Goal: Task Accomplishment & Management: Manage account settings

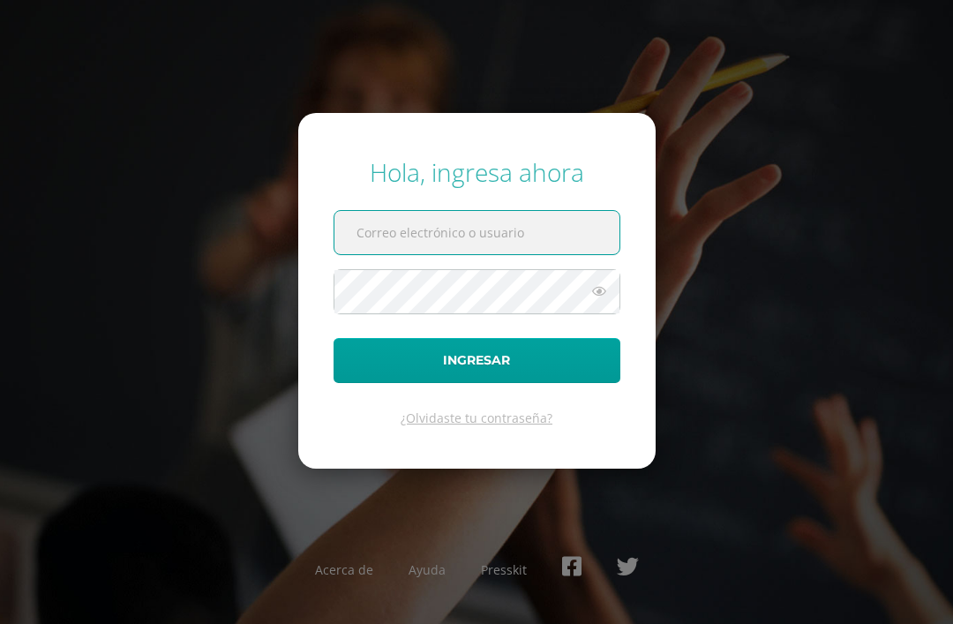
click at [478, 254] on input "text" at bounding box center [477, 232] width 285 height 43
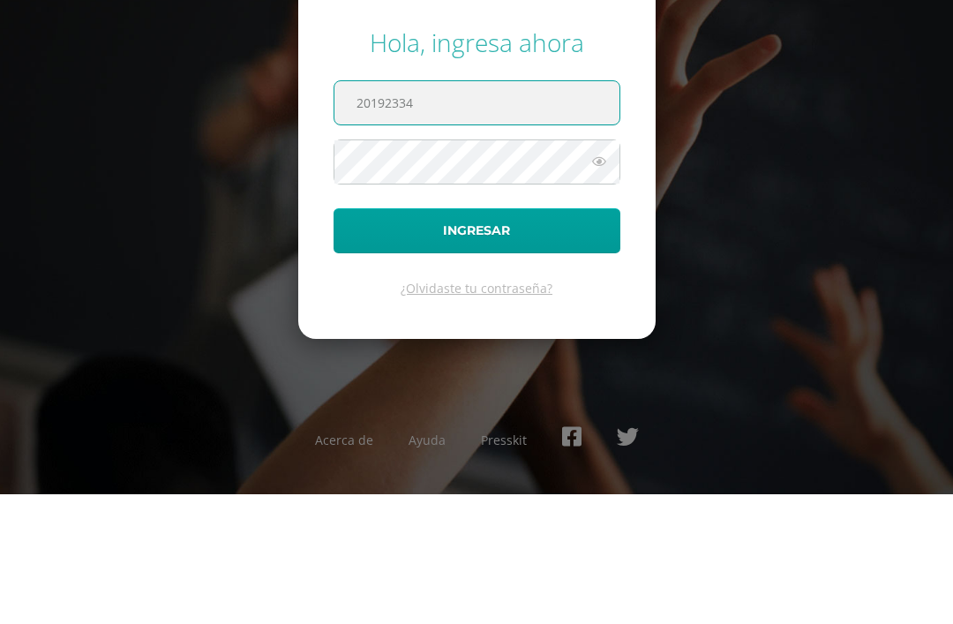
type input "20192334"
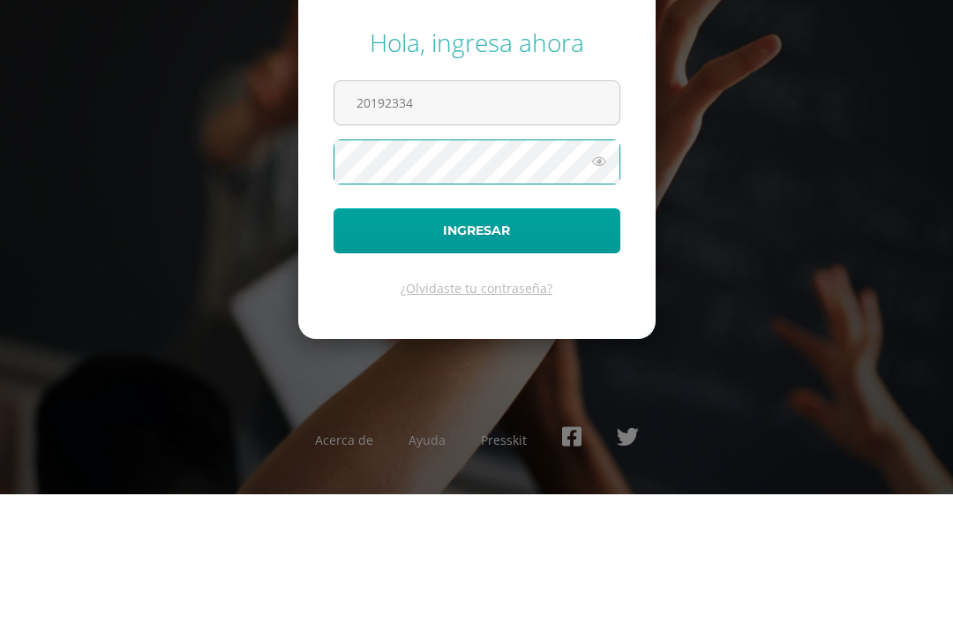
click at [390, 338] on button "Ingresar" at bounding box center [477, 360] width 287 height 45
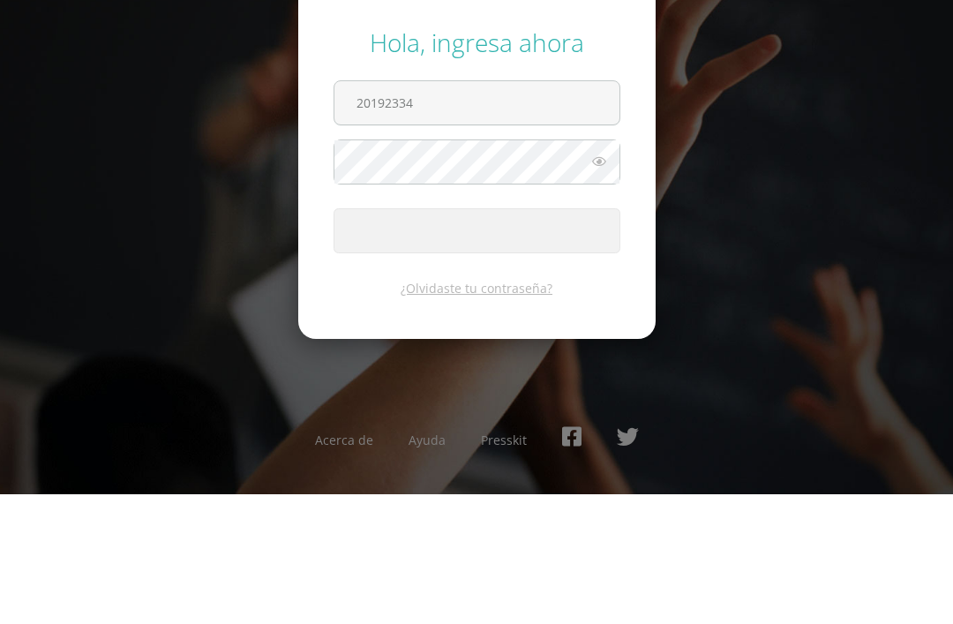
scroll to position [58, 0]
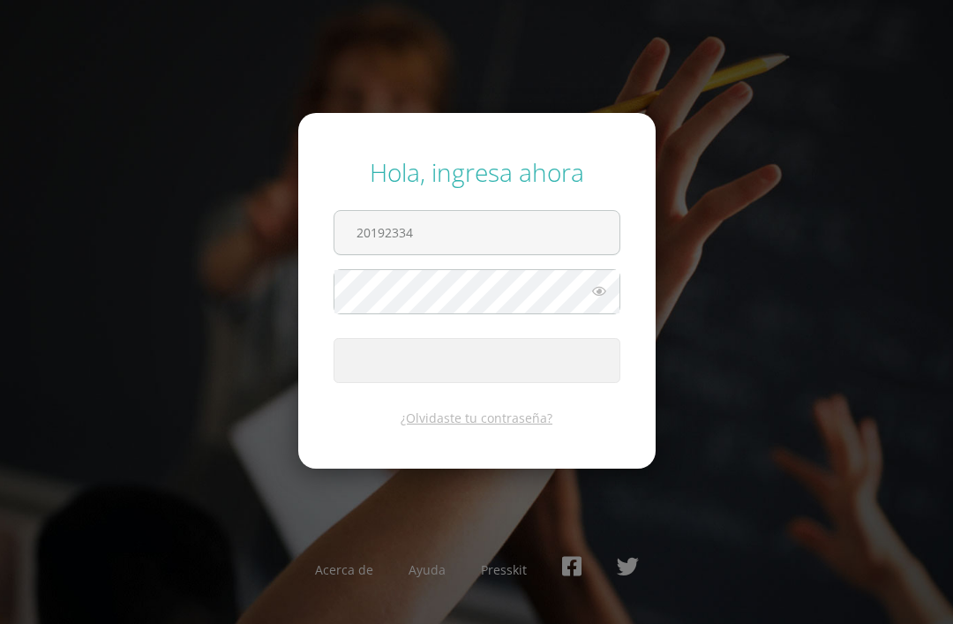
click at [376, 339] on span "submit" at bounding box center [477, 360] width 285 height 43
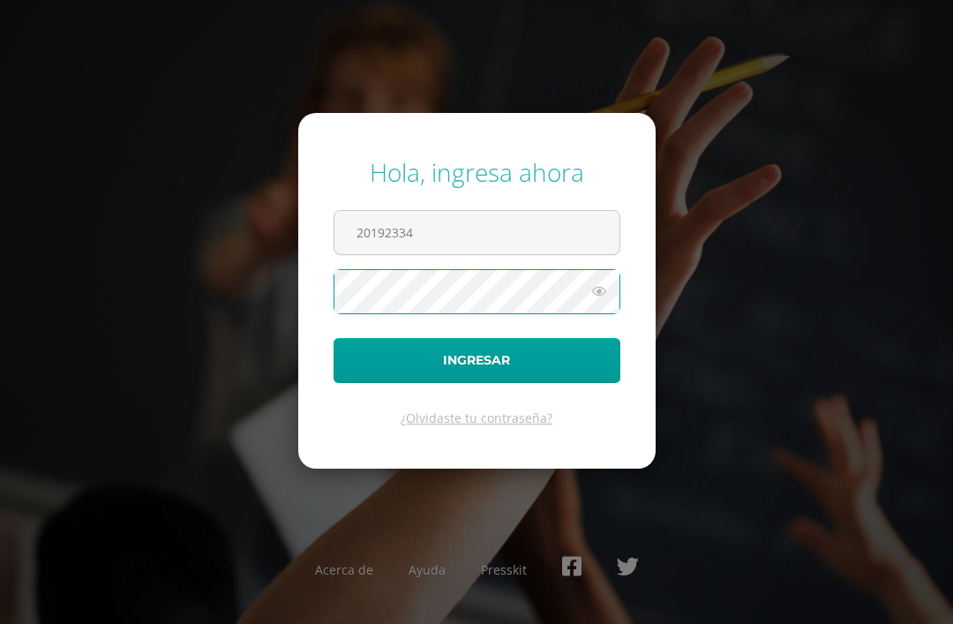
scroll to position [130, 0]
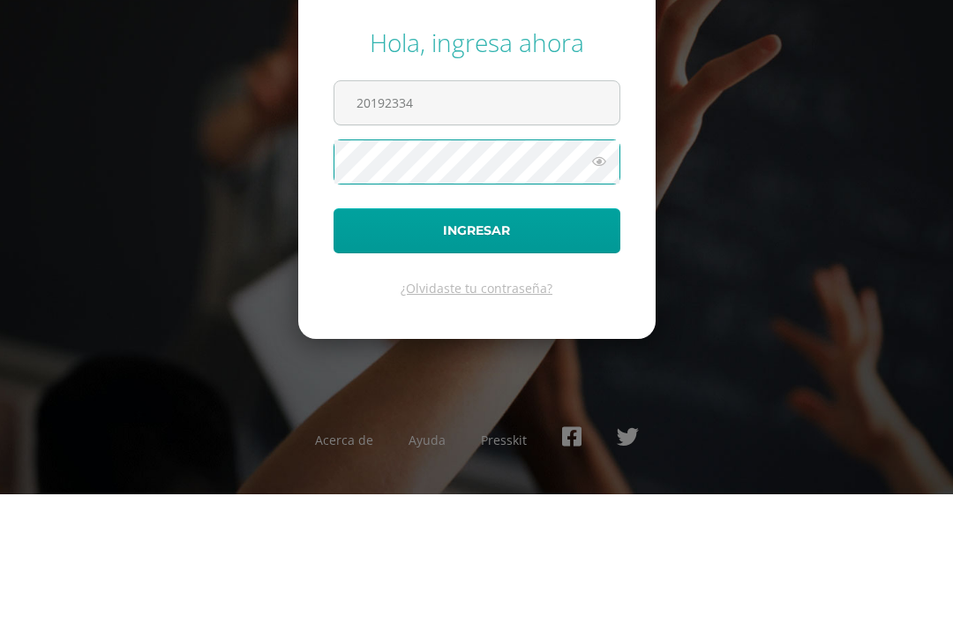
click at [452, 338] on button "Ingresar" at bounding box center [477, 360] width 287 height 45
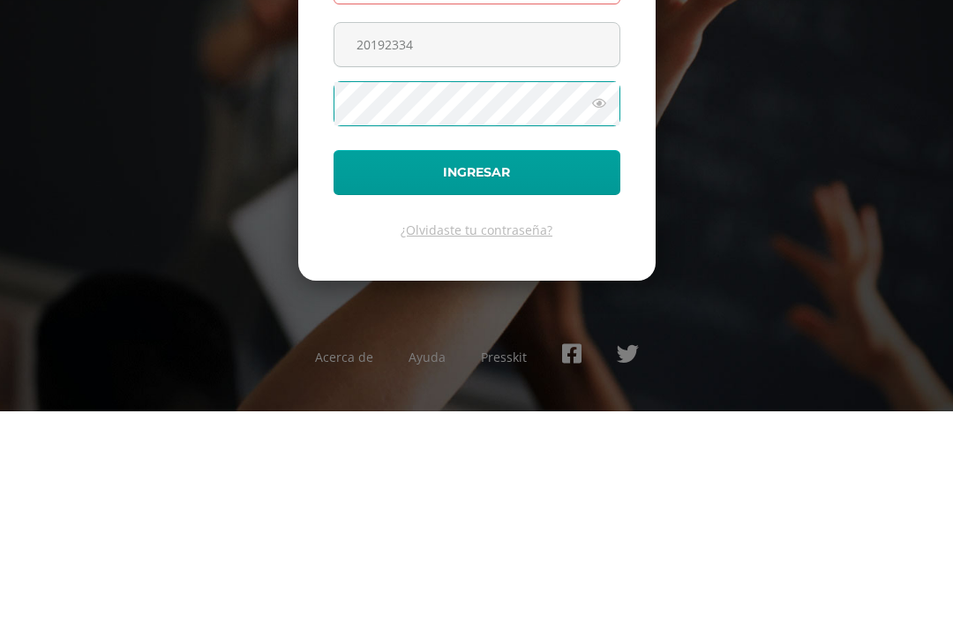
click at [527, 363] on button "Ingresar" at bounding box center [477, 385] width 287 height 45
click at [593, 363] on button "Ingresar" at bounding box center [477, 385] width 287 height 45
click at [388, 363] on button "Ingresar" at bounding box center [477, 385] width 287 height 45
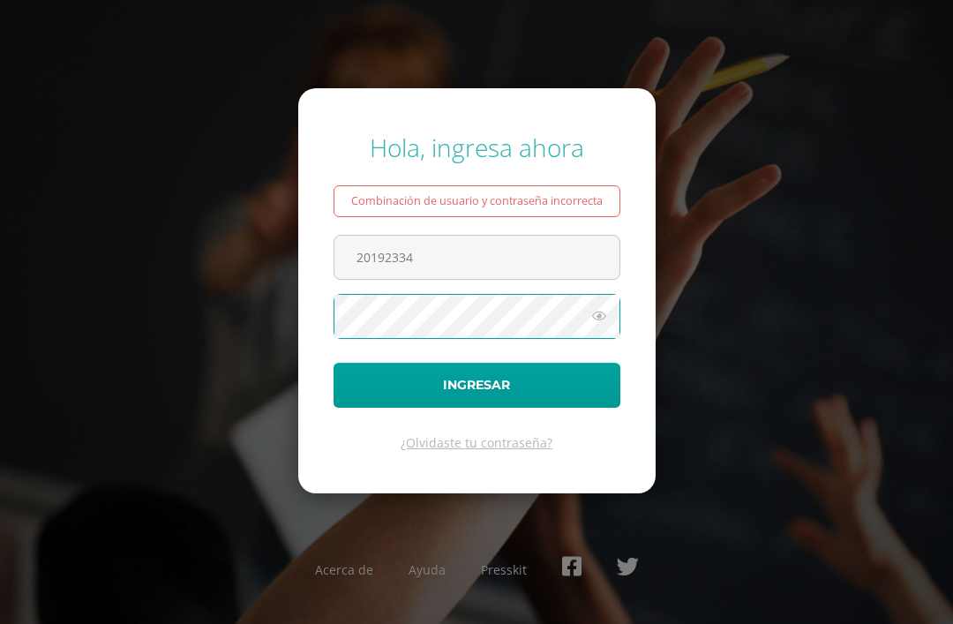
scroll to position [213, 0]
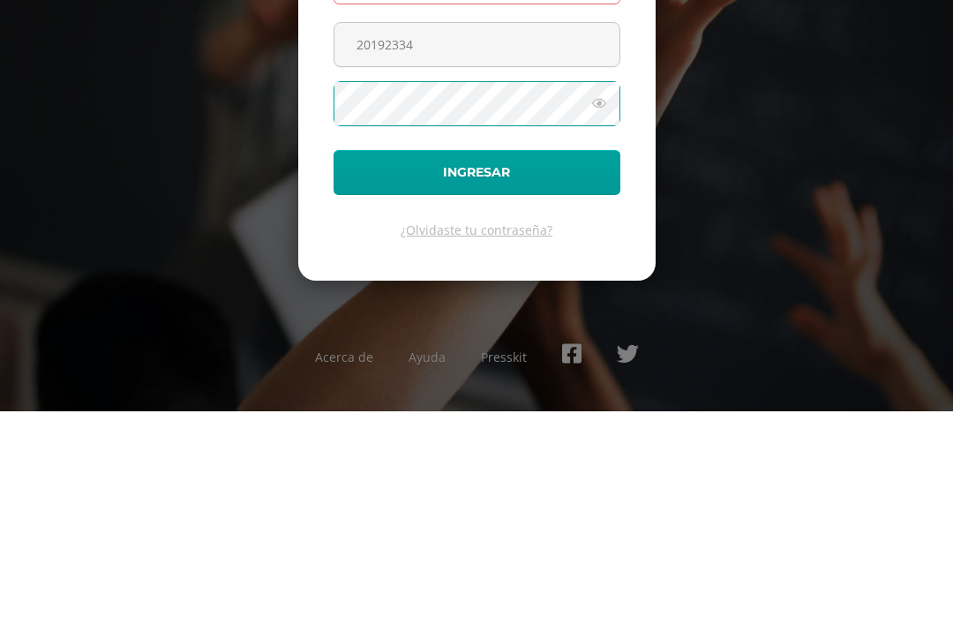
click at [589, 305] on icon at bounding box center [599, 315] width 23 height 21
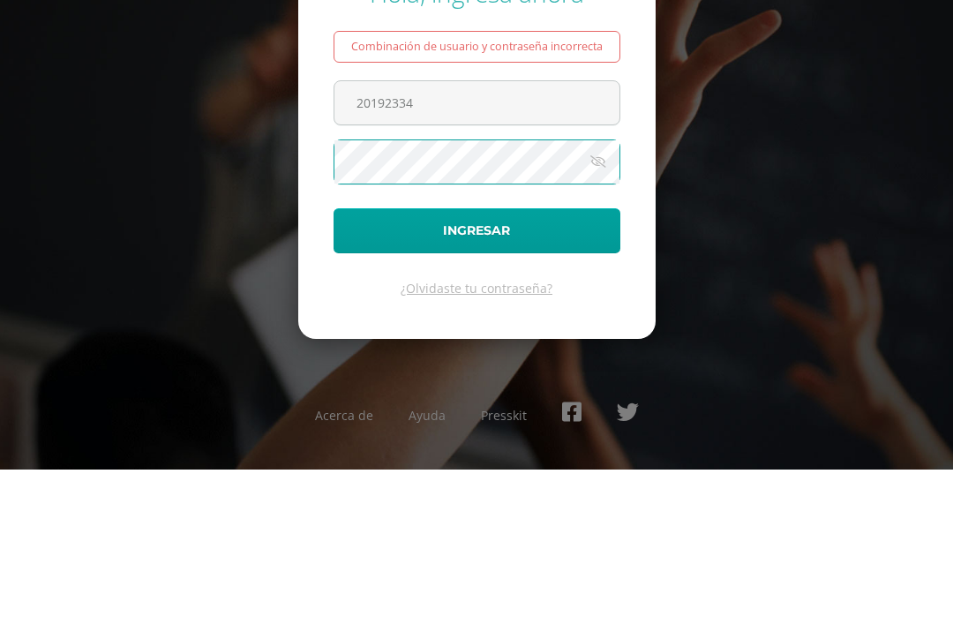
click at [388, 363] on button "Ingresar" at bounding box center [477, 385] width 287 height 45
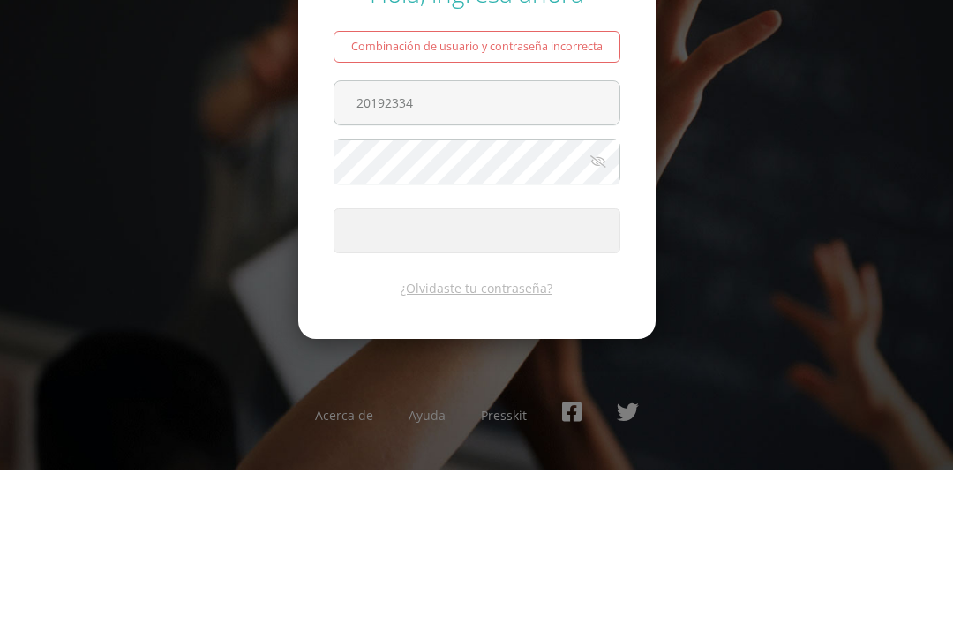
click at [366, 364] on span "submit" at bounding box center [477, 385] width 285 height 43
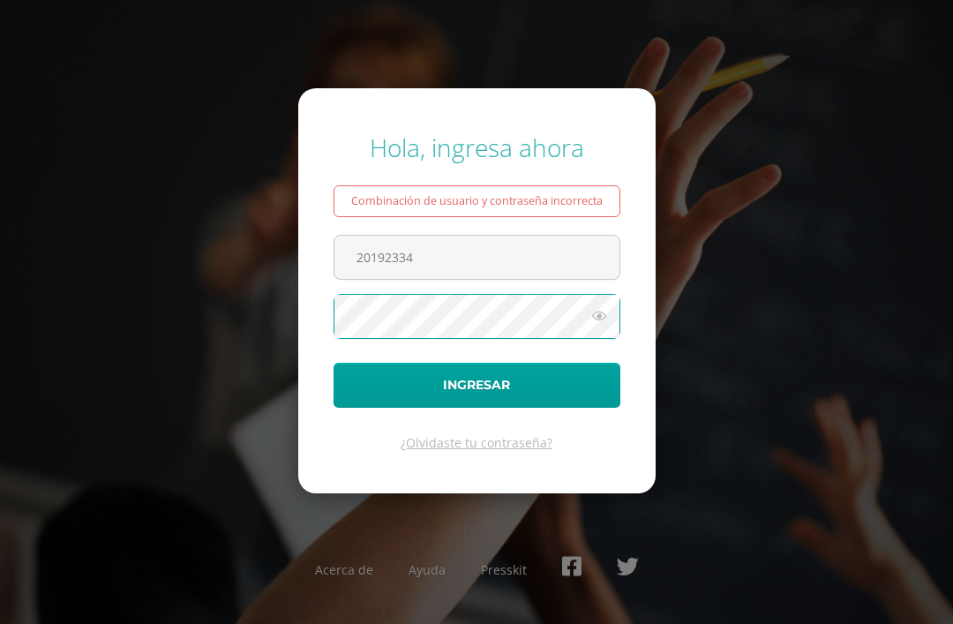
scroll to position [214, 0]
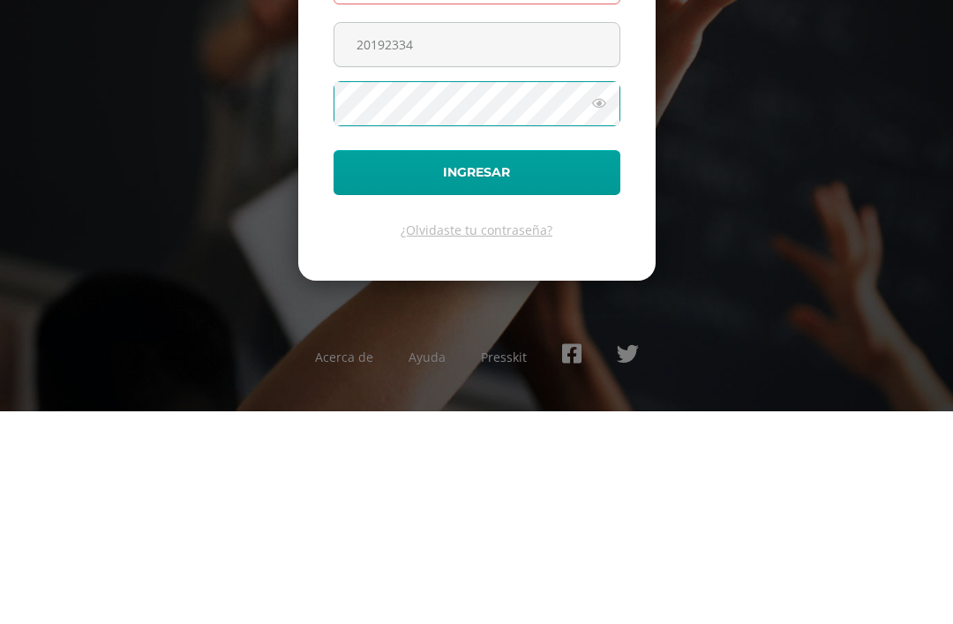
click at [840, 169] on div "Hola, ingresa ahora Combinación de usuario y contraseña incorrecta 20192334 Ing…" at bounding box center [476, 312] width 953 height 390
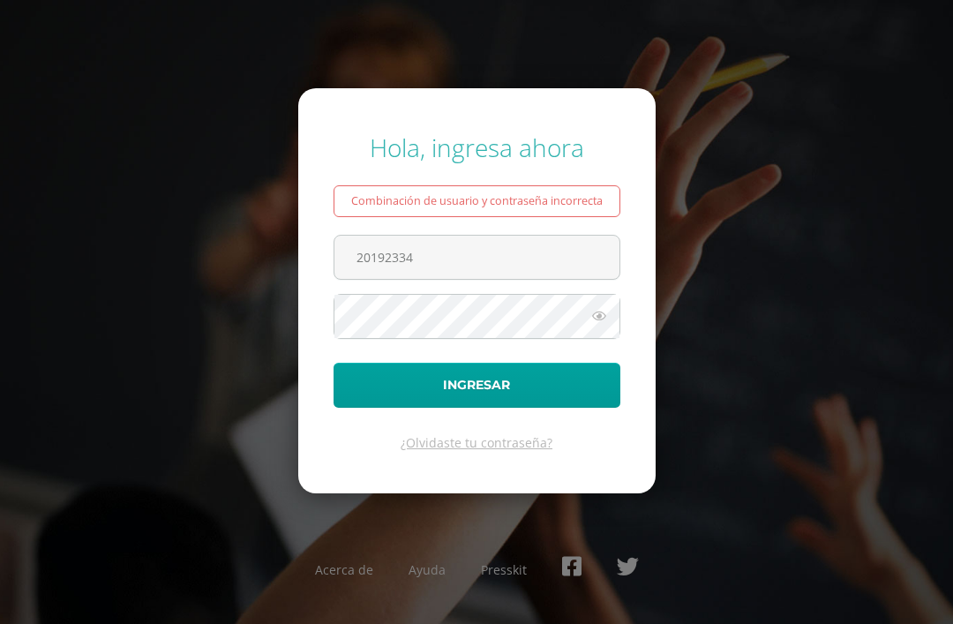
click at [527, 434] on link "¿Olvidaste tu contraseña?" at bounding box center [477, 442] width 152 height 17
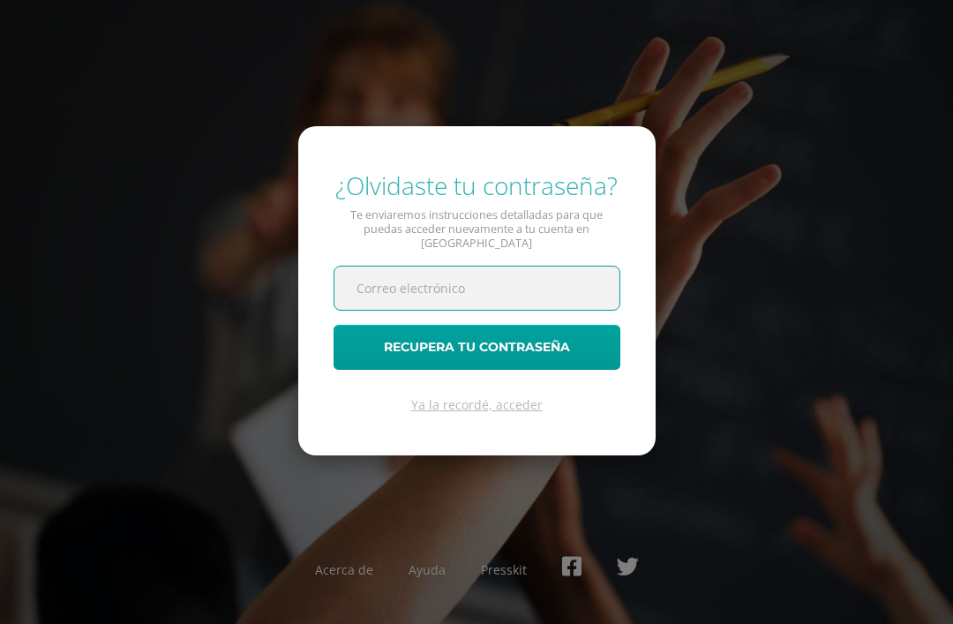
click at [433, 413] on link "Ya la recordé, acceder" at bounding box center [477, 404] width 132 height 17
